Goal: Find specific page/section

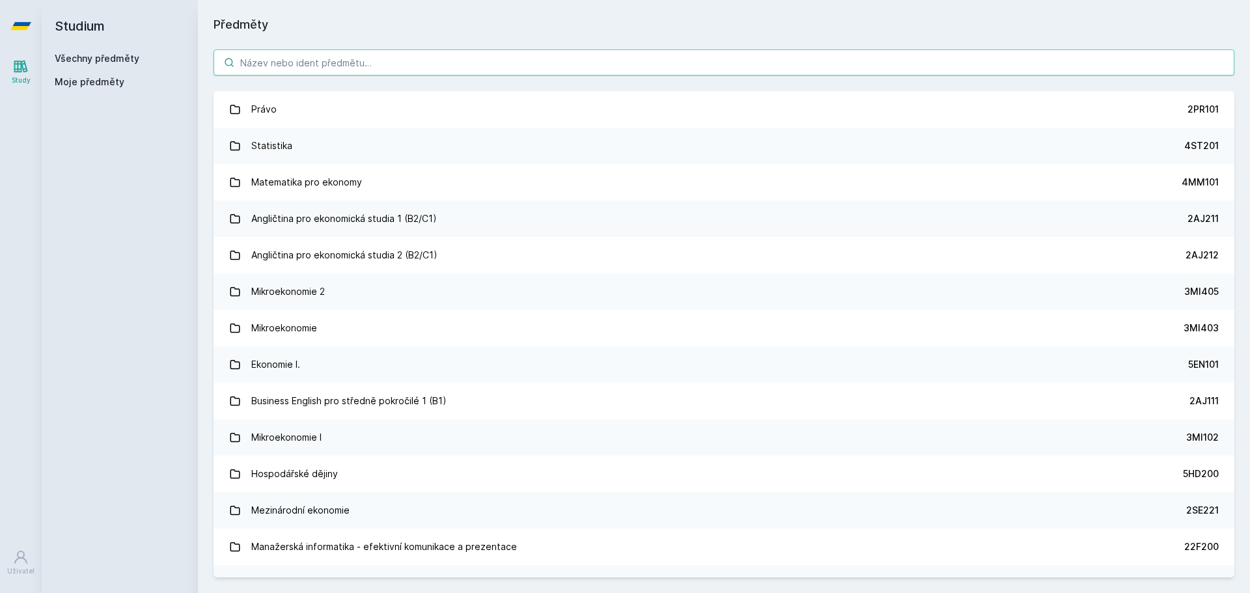
click at [362, 53] on input "search" at bounding box center [723, 62] width 1020 height 26
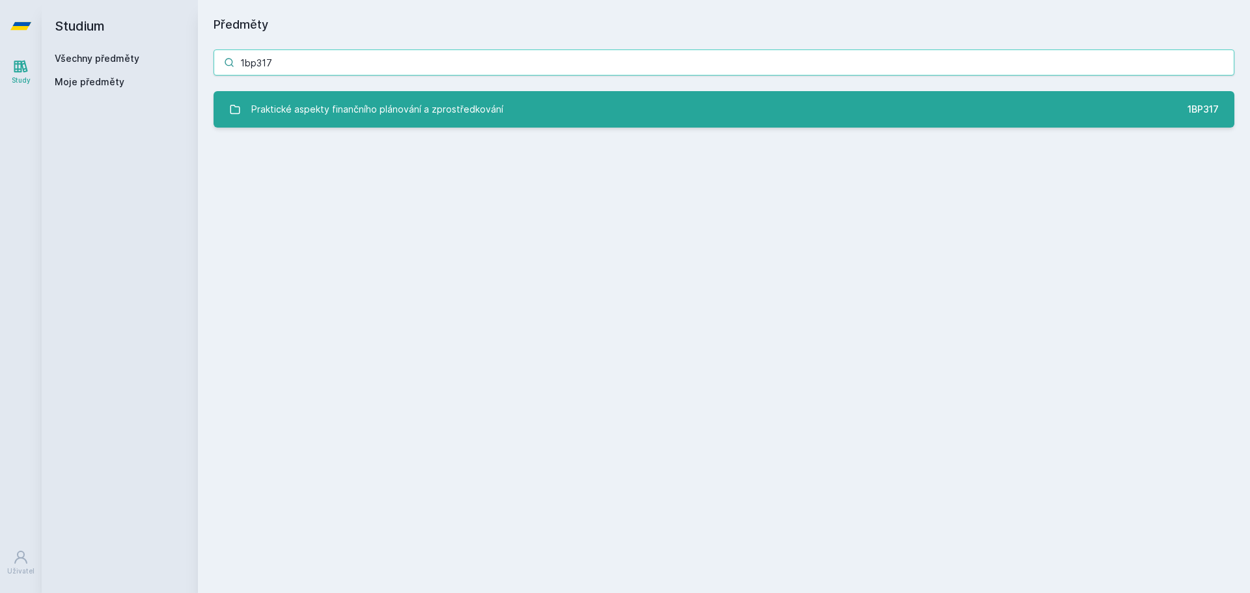
type input "1bp317"
click at [370, 116] on div "Praktické aspekty finančního plánování a zprostředkování" at bounding box center [377, 109] width 252 height 26
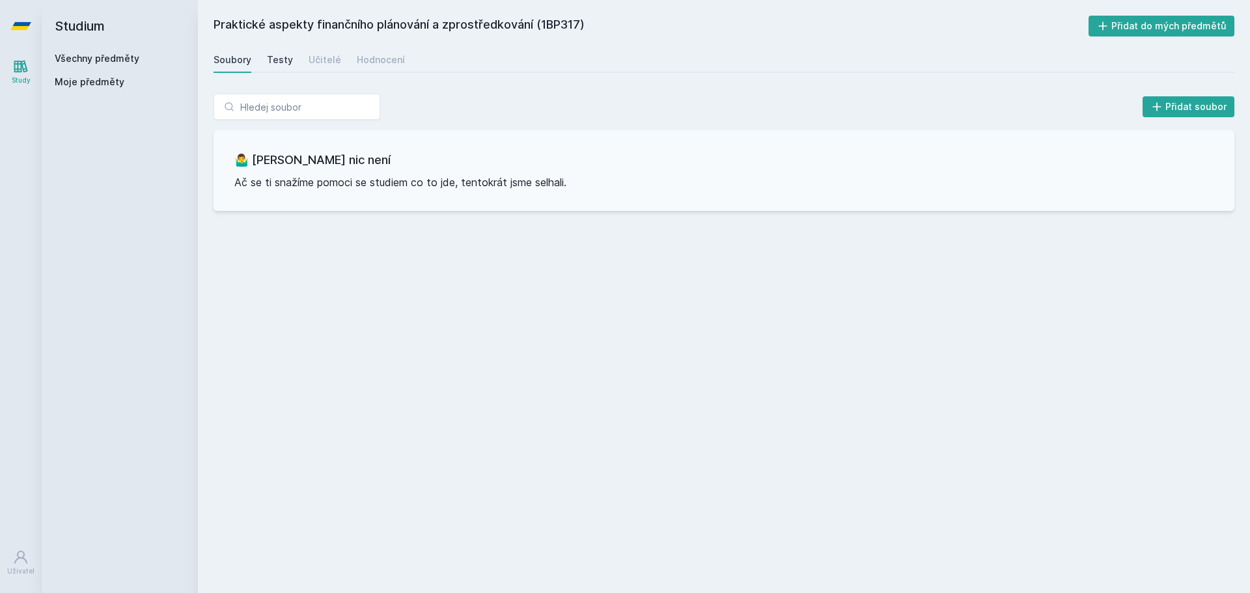
click at [267, 56] on div "Testy" at bounding box center [280, 59] width 26 height 13
click at [325, 59] on div "Učitelé" at bounding box center [324, 59] width 33 height 13
click at [359, 61] on div "Hodnocení" at bounding box center [381, 59] width 48 height 13
